Goal: Task Accomplishment & Management: Manage account settings

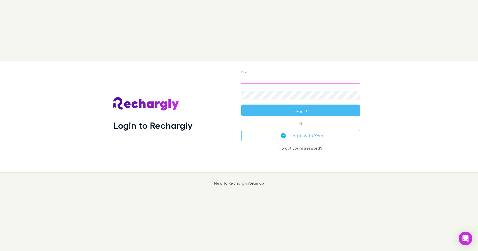
drag, startPoint x: 0, startPoint y: 0, endPoint x: 247, endPoint y: 75, distance: 257.7
click at [247, 75] on input "Email" at bounding box center [300, 79] width 119 height 9
type input "**********"
click at [241, 105] on button "Log in" at bounding box center [300, 110] width 119 height 11
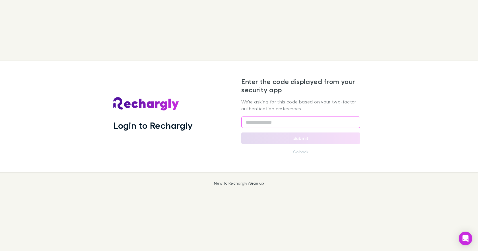
click at [251, 123] on input "text" at bounding box center [300, 121] width 119 height 11
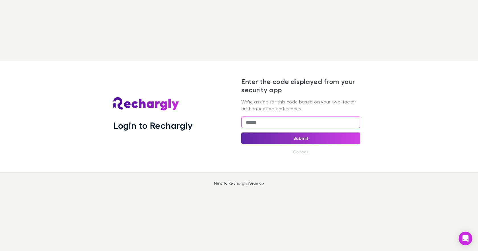
type input "******"
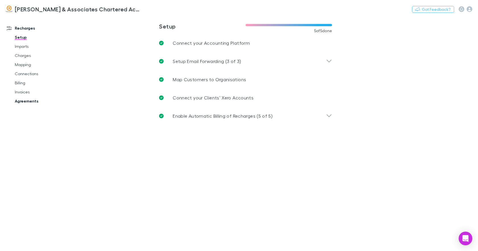
click at [30, 101] on link "Agreements" at bounding box center [42, 101] width 67 height 9
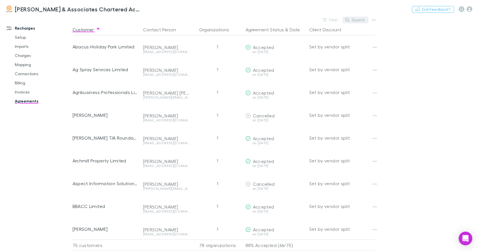
click at [351, 20] on button "Search" at bounding box center [356, 20] width 26 height 7
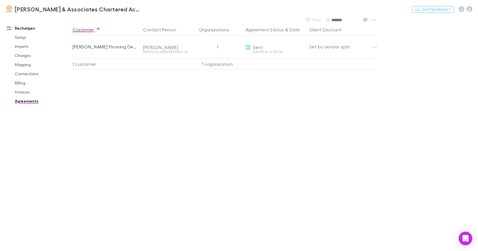
type input "*******"
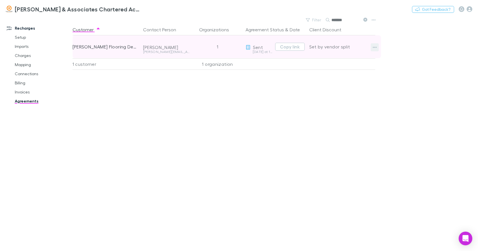
click at [373, 48] on icon "button" at bounding box center [375, 47] width 4 height 5
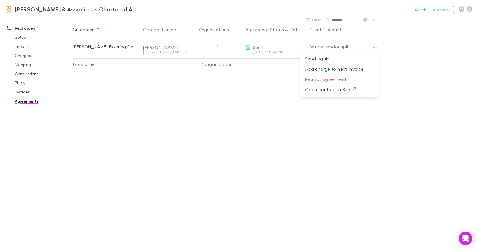
click at [405, 54] on div at bounding box center [239, 125] width 478 height 251
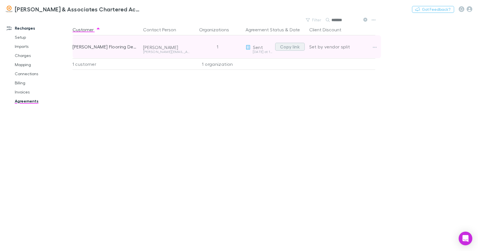
drag, startPoint x: 292, startPoint y: 47, endPoint x: 283, endPoint y: 46, distance: 9.1
click at [283, 46] on button "Copy link" at bounding box center [290, 47] width 30 height 8
click at [376, 48] on icon "button" at bounding box center [375, 47] width 4 height 5
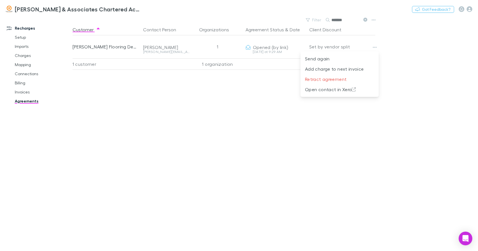
click at [21, 82] on div at bounding box center [239, 125] width 478 height 251
click at [21, 83] on link "Billing" at bounding box center [42, 82] width 67 height 9
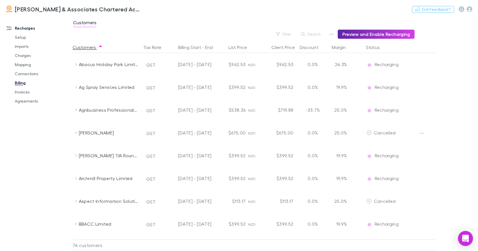
click at [464, 235] on div "Open Intercom Messenger" at bounding box center [466, 238] width 15 height 15
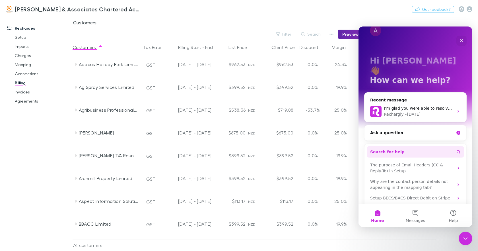
scroll to position [17, 0]
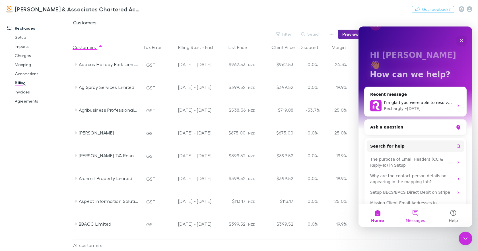
click at [416, 214] on button "Messages" at bounding box center [416, 215] width 38 height 23
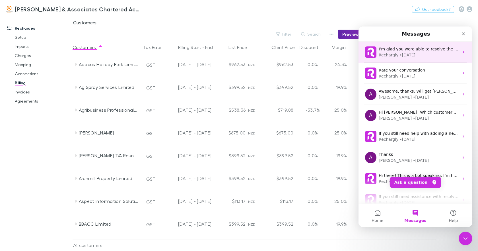
click at [413, 53] on div "Rechargly • [DATE]" at bounding box center [419, 55] width 80 height 6
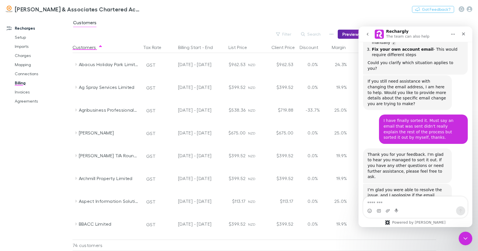
scroll to position [151, 0]
click at [369, 34] on icon "go back" at bounding box center [368, 34] width 5 height 5
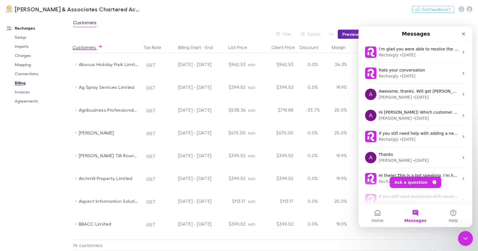
click at [463, 235] on icon "Close Intercom Messenger" at bounding box center [465, 237] width 7 height 7
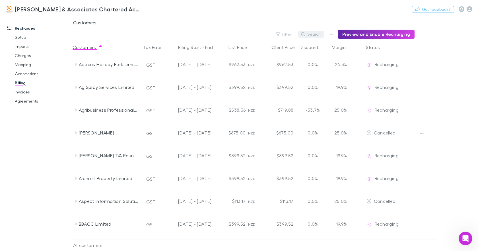
click at [313, 34] on button "Search" at bounding box center [311, 34] width 26 height 7
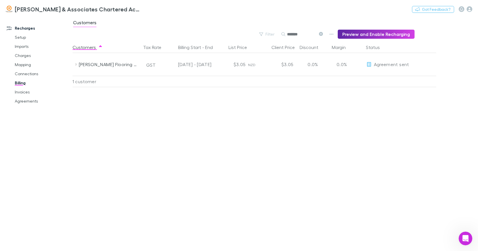
type input "*******"
click at [30, 101] on link "Agreements" at bounding box center [42, 101] width 67 height 9
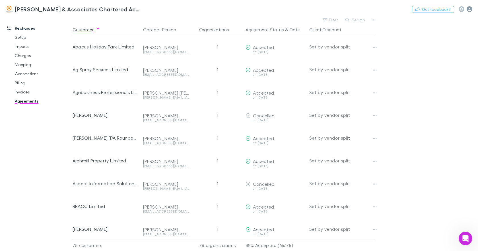
click at [470, 9] on icon "button" at bounding box center [470, 9] width 6 height 6
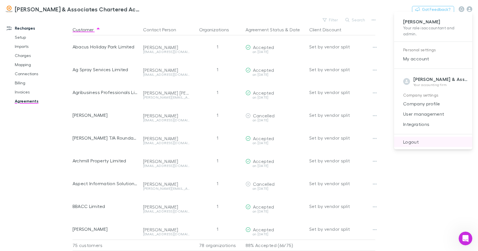
click at [416, 142] on span "Logout" at bounding box center [433, 141] width 69 height 7
